Goal: Information Seeking & Learning: Understand process/instructions

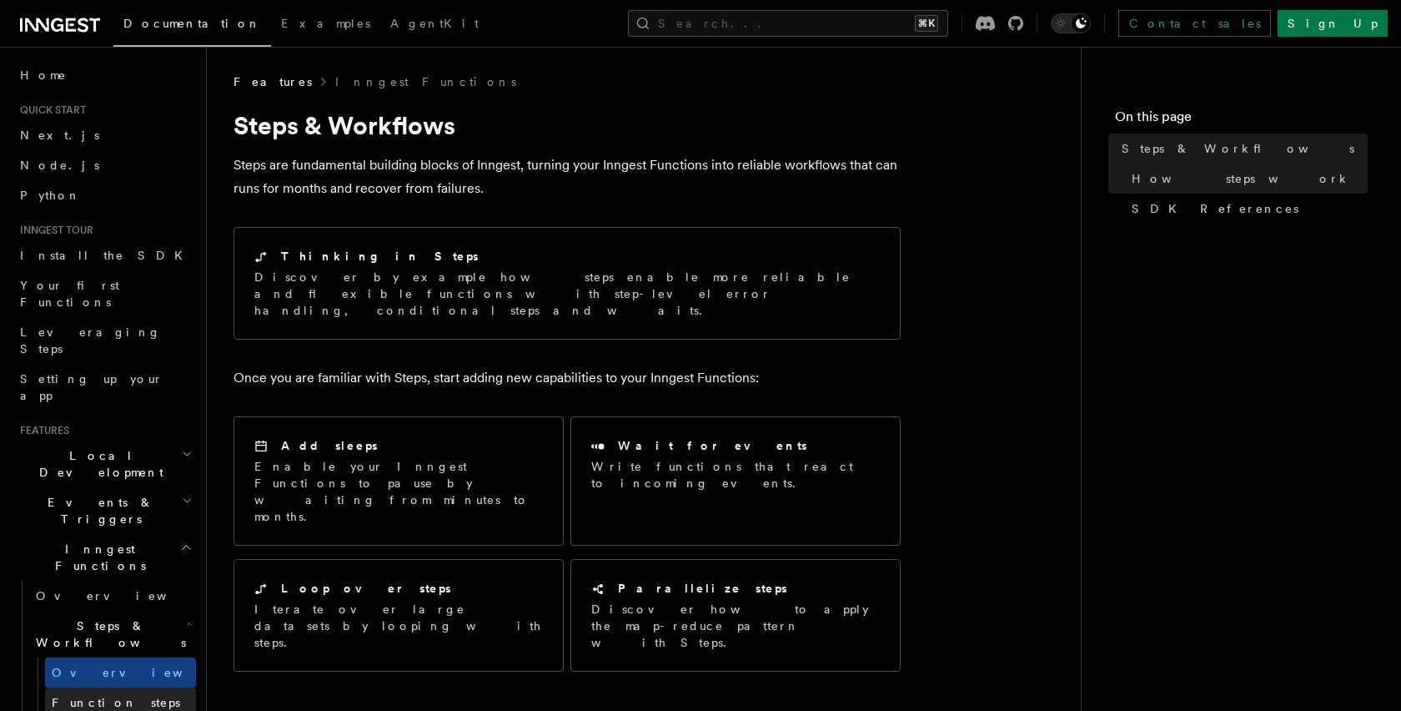
click at [95, 696] on span "Function steps" at bounding box center [116, 702] width 128 height 13
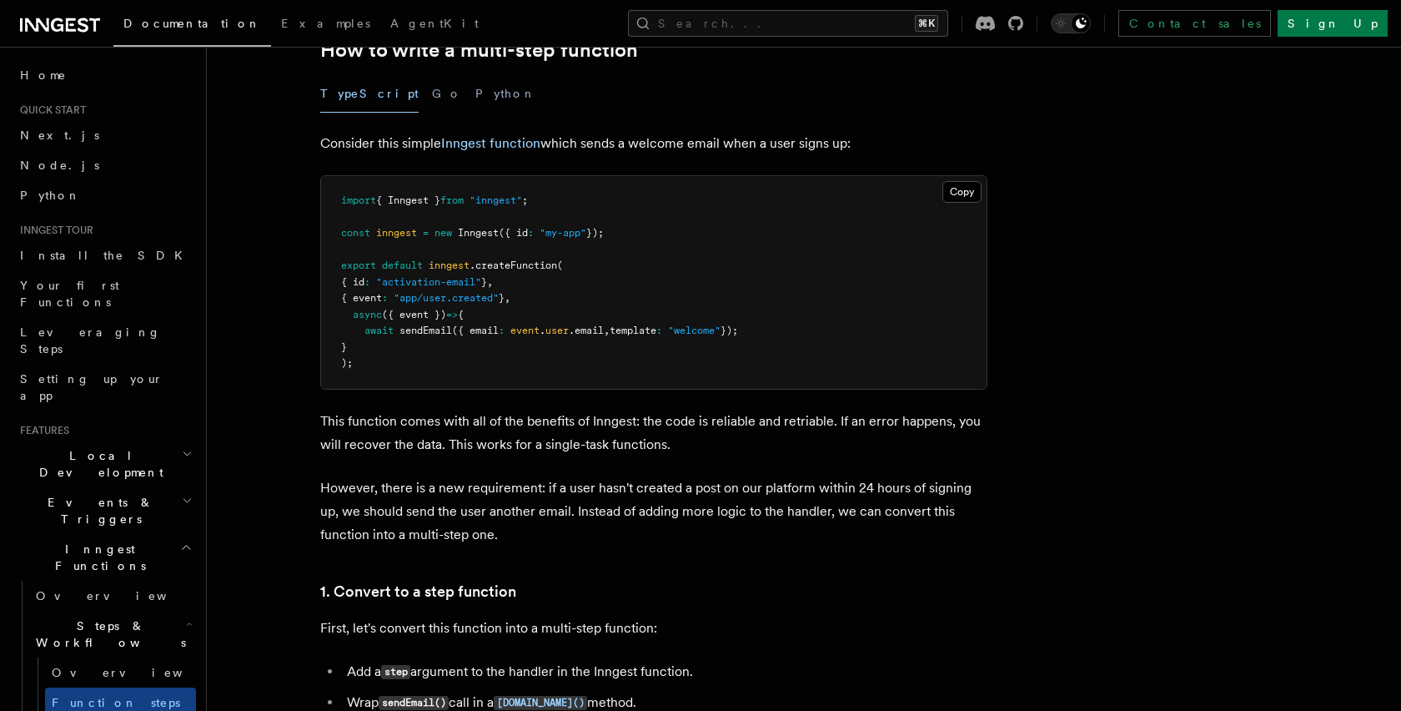
scroll to position [227, 0]
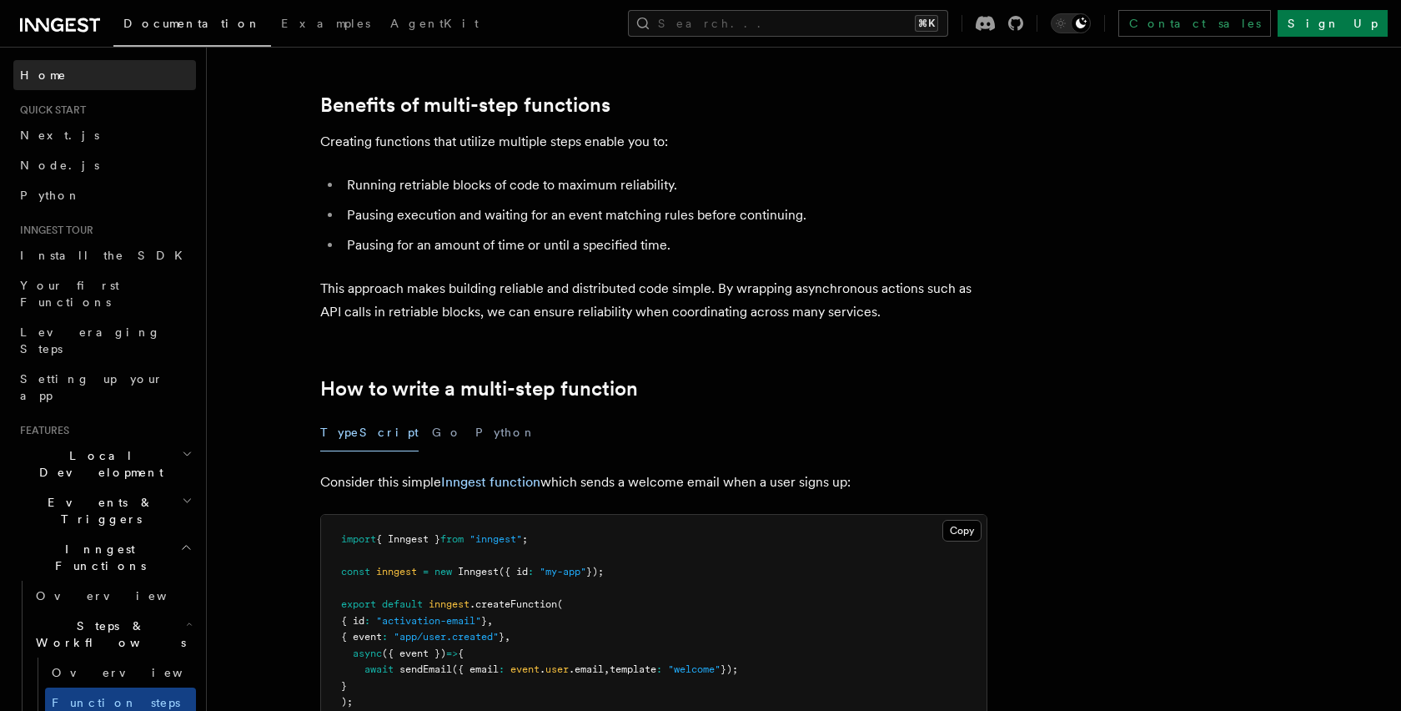
click at [118, 80] on link "Home" at bounding box center [104, 75] width 183 height 30
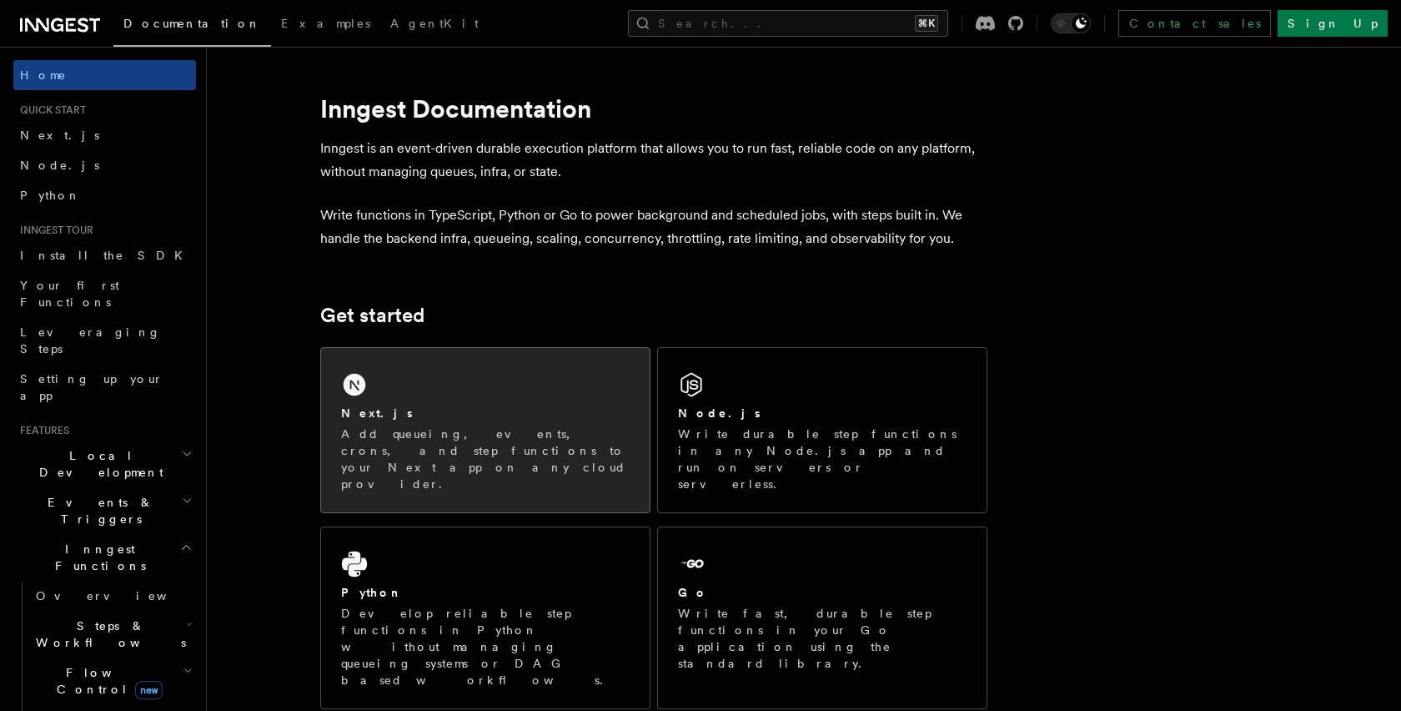
click at [586, 401] on div "Next.js Add queueing, events, crons, and step functions to your Next app on any…" at bounding box center [485, 430] width 329 height 164
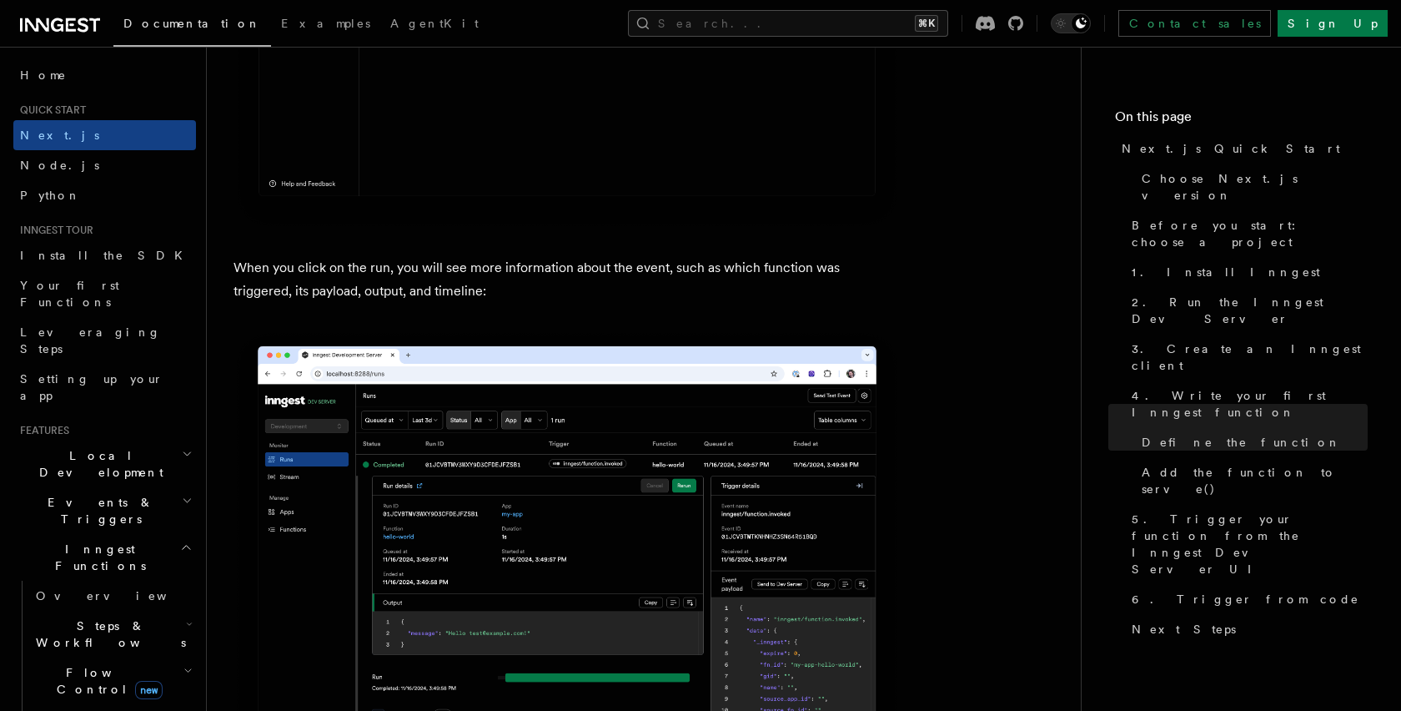
scroll to position [6007, 0]
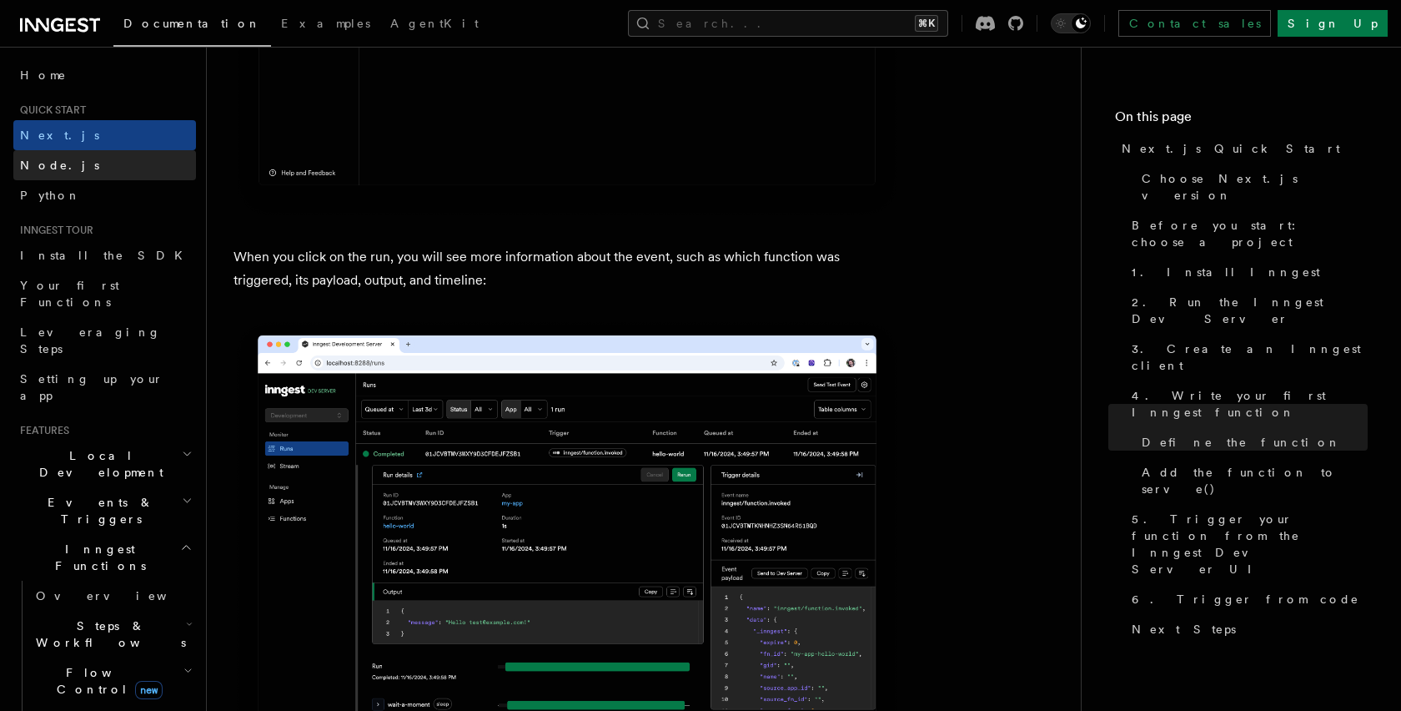
click at [92, 168] on link "Node.js" at bounding box center [104, 165] width 183 height 30
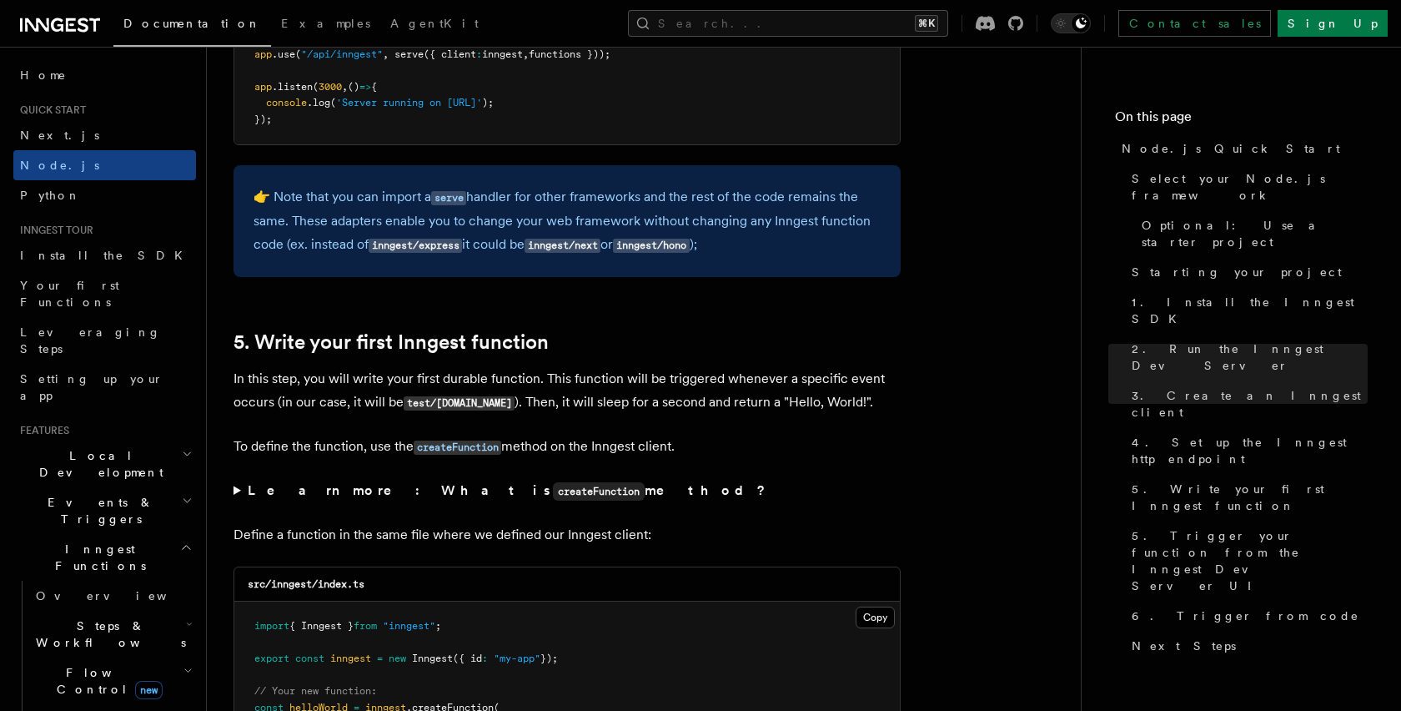
scroll to position [2869, 0]
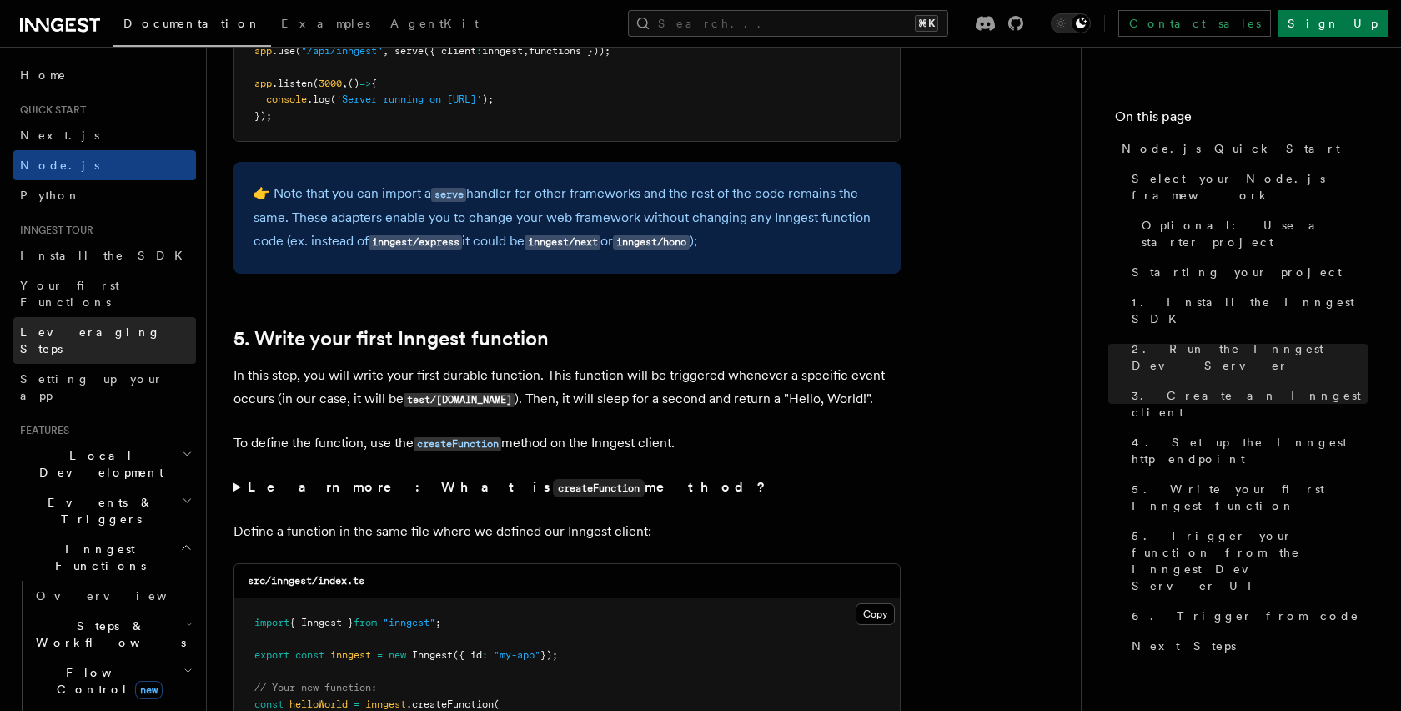
click at [134, 319] on link "Leveraging Steps" at bounding box center [104, 340] width 183 height 47
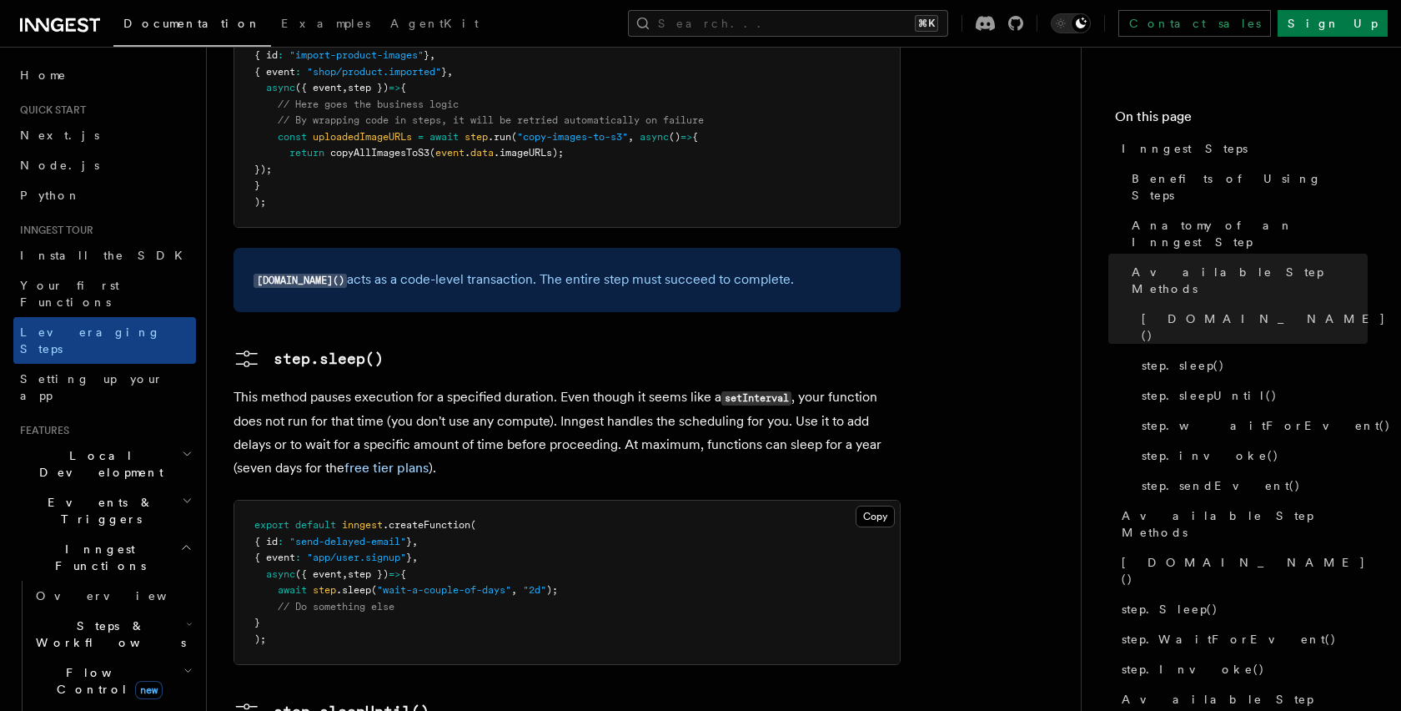
scroll to position [1926, 0]
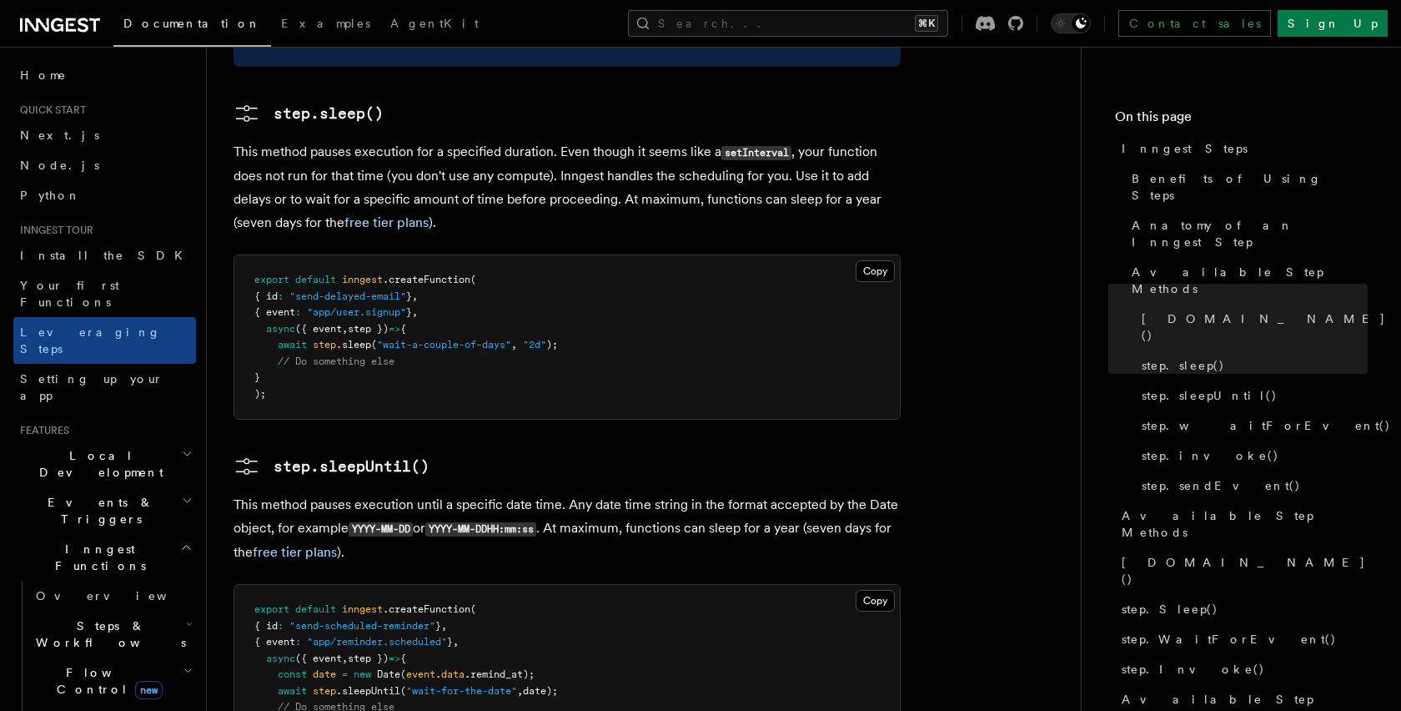
click at [169, 611] on h2 "Steps & Workflows" at bounding box center [112, 634] width 167 height 47
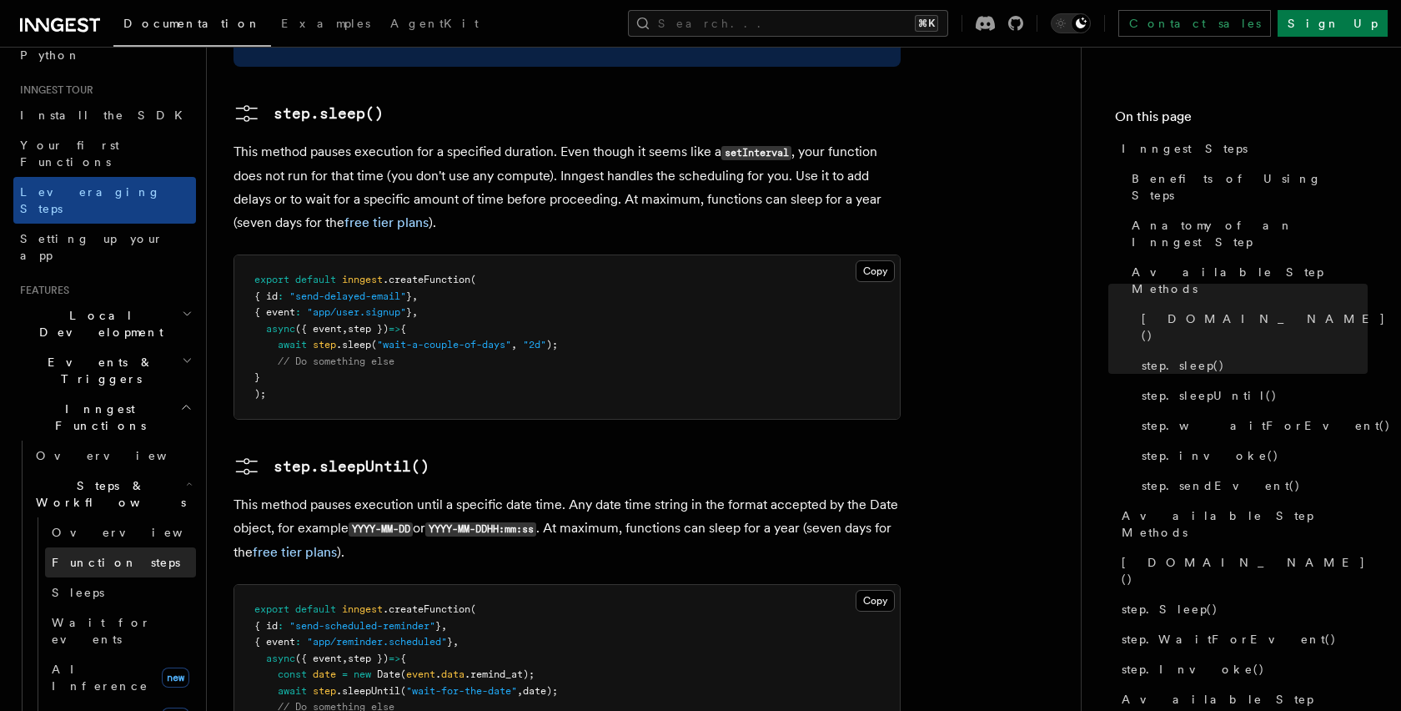
scroll to position [181, 0]
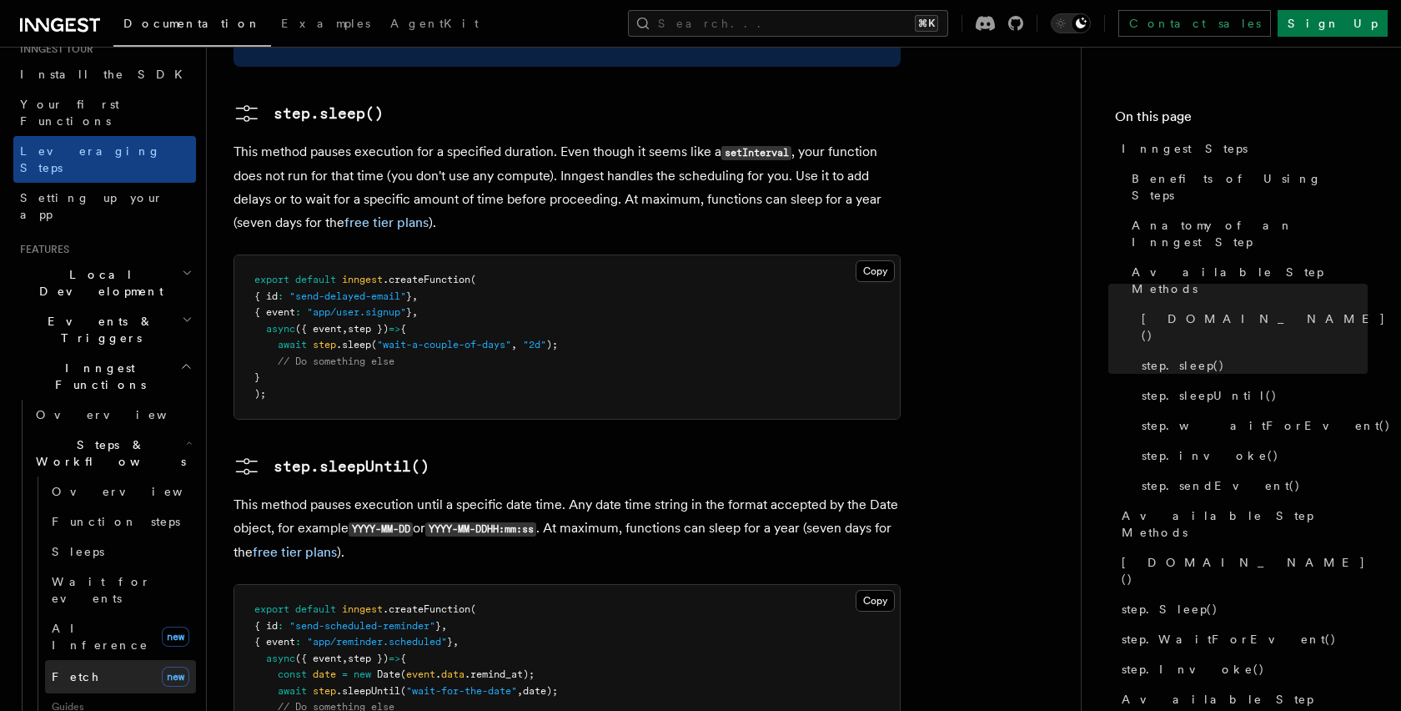
click at [132, 660] on link "Fetch new" at bounding box center [120, 676] width 151 height 33
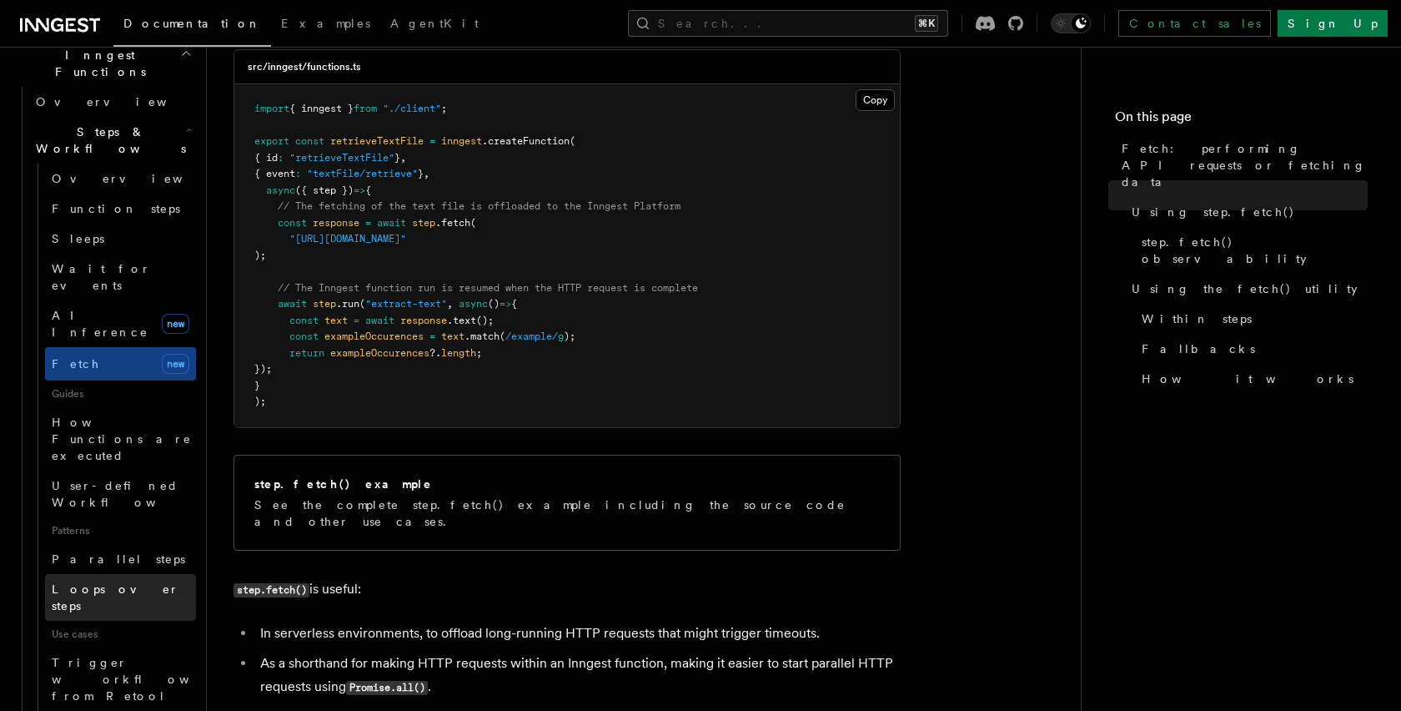
scroll to position [533, 0]
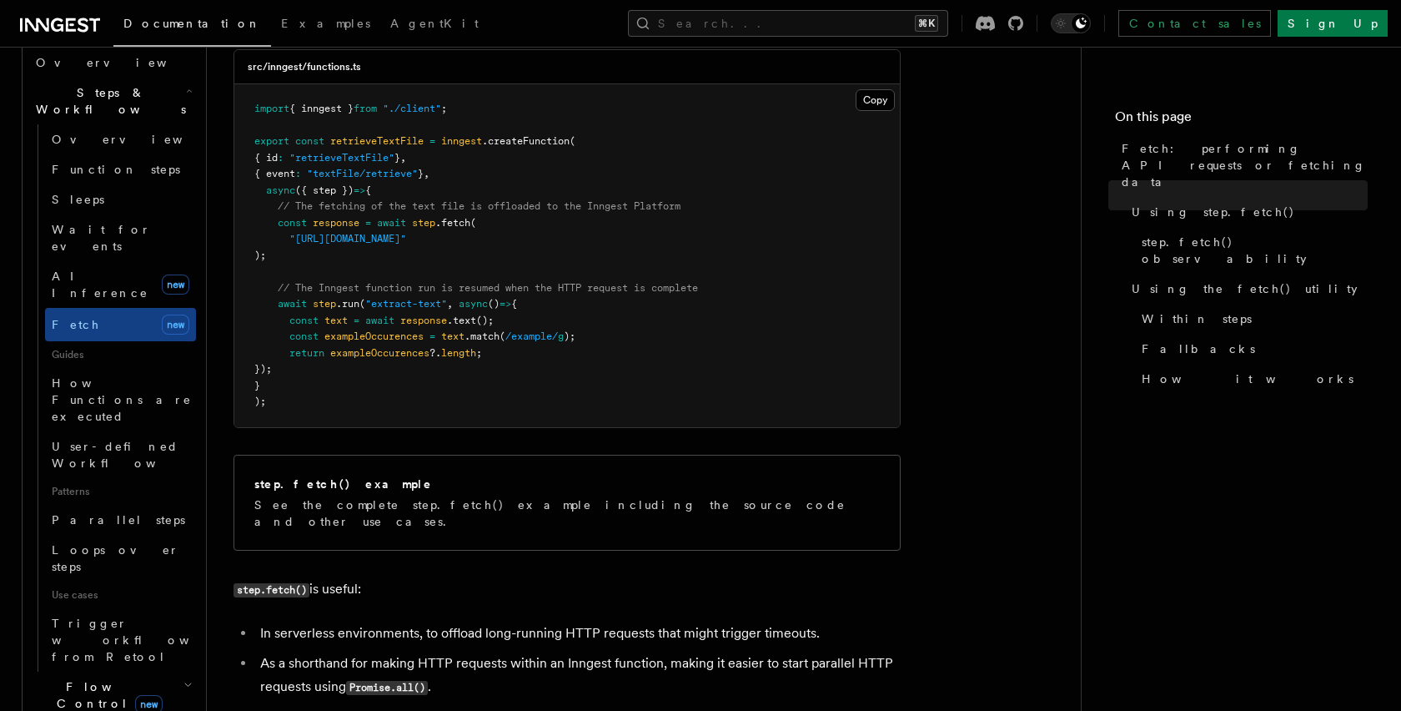
click at [171, 672] on h2 "Flow Control new" at bounding box center [112, 695] width 167 height 47
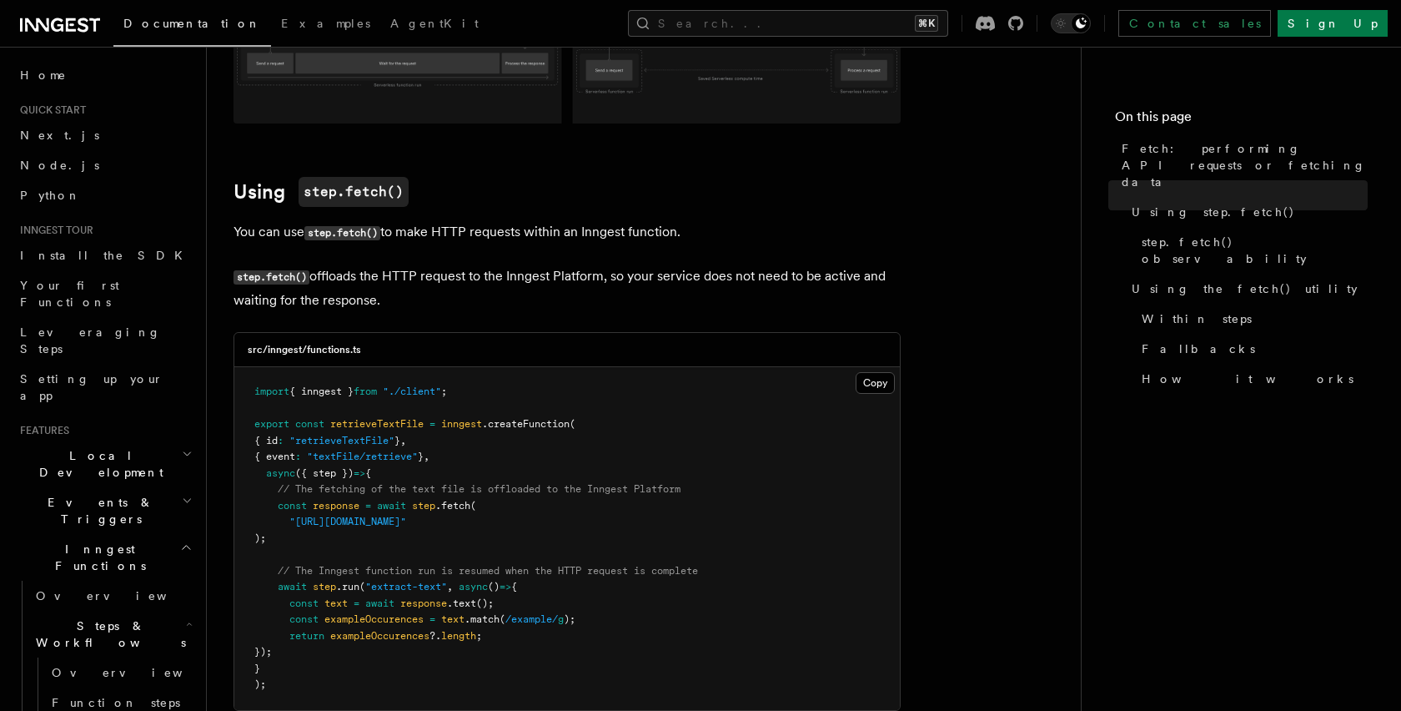
scroll to position [0, 0]
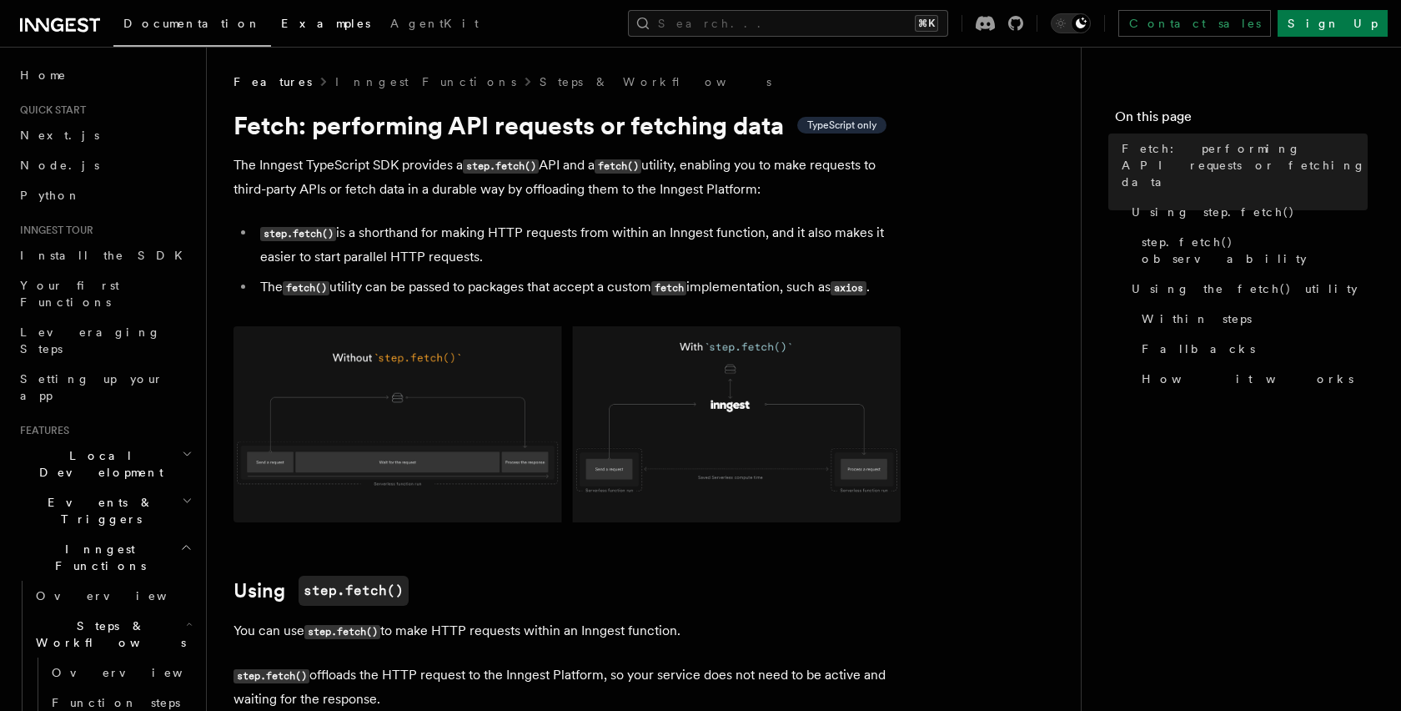
click at [281, 23] on span "Examples" at bounding box center [325, 23] width 89 height 13
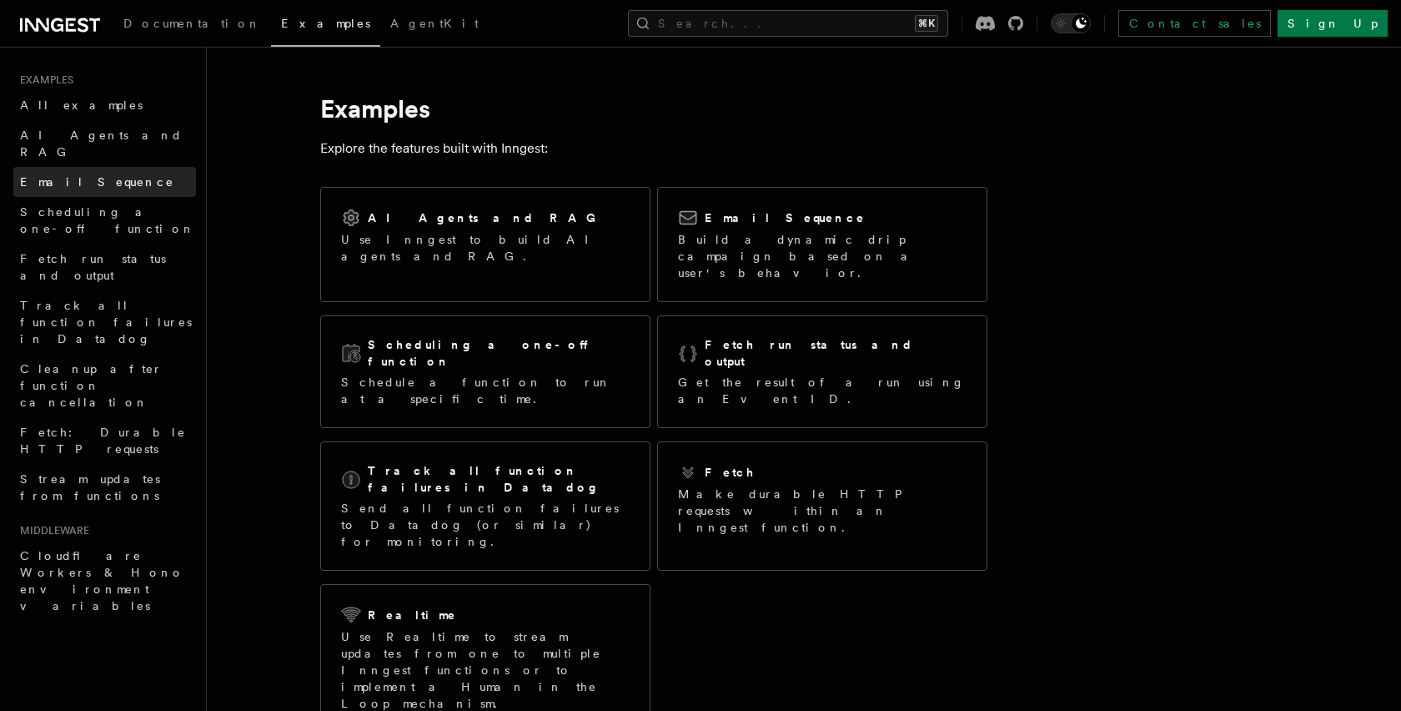
click at [113, 169] on link "Email Sequence" at bounding box center [104, 182] width 183 height 30
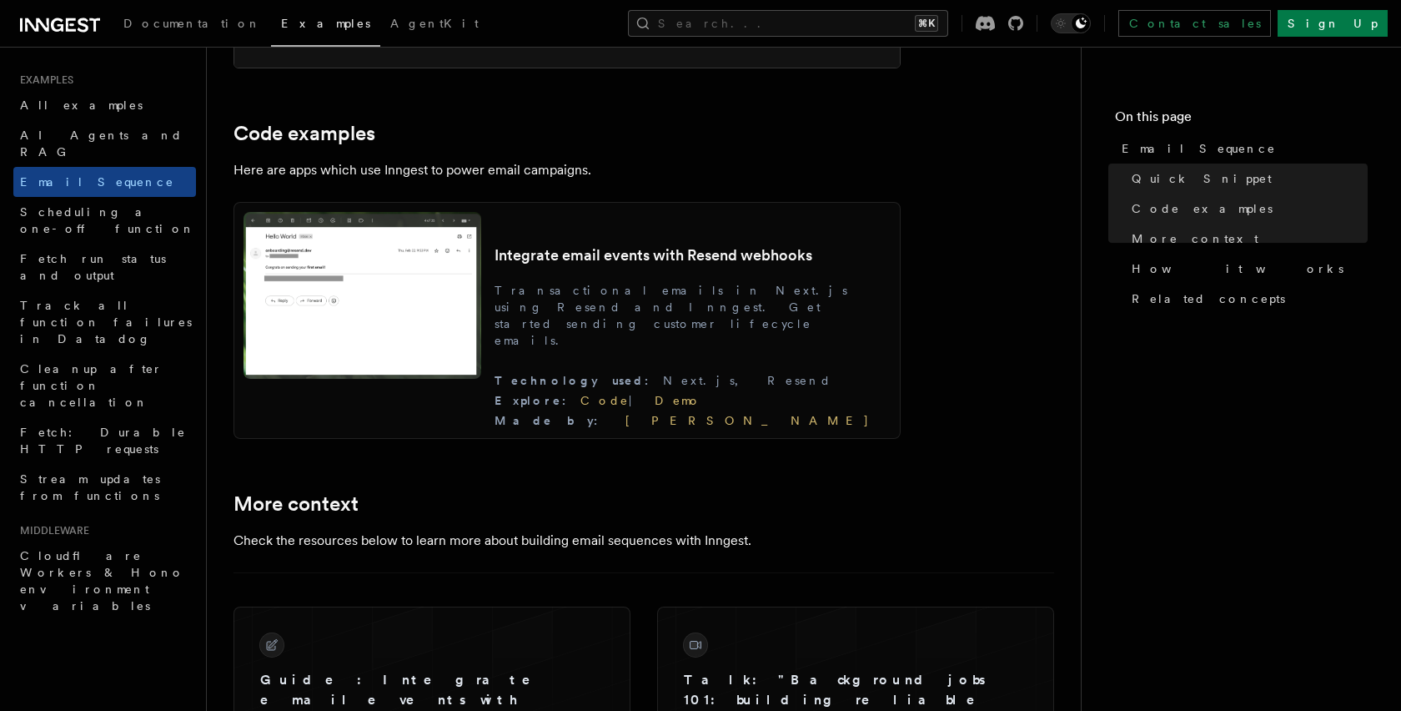
scroll to position [1562, 0]
